Goal: Find specific page/section: Find specific page/section

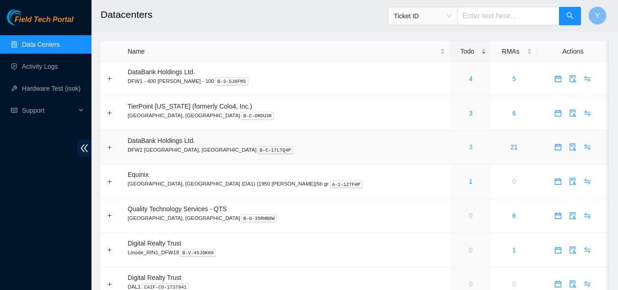
click at [469, 147] on link "3" at bounding box center [471, 146] width 4 height 7
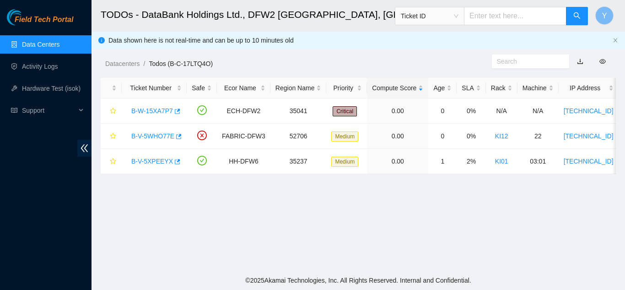
click at [47, 43] on link "Data Centers" at bounding box center [41, 44] width 38 height 7
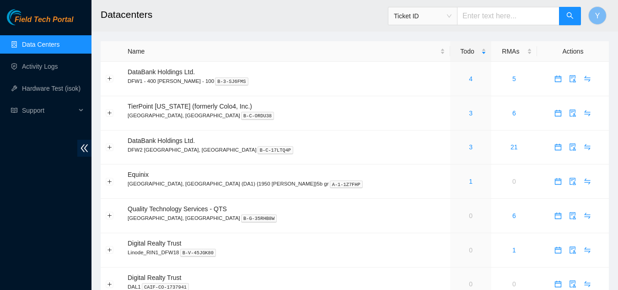
click at [42, 43] on link "Data Centers" at bounding box center [41, 44] width 38 height 7
